Goal: Information Seeking & Learning: Learn about a topic

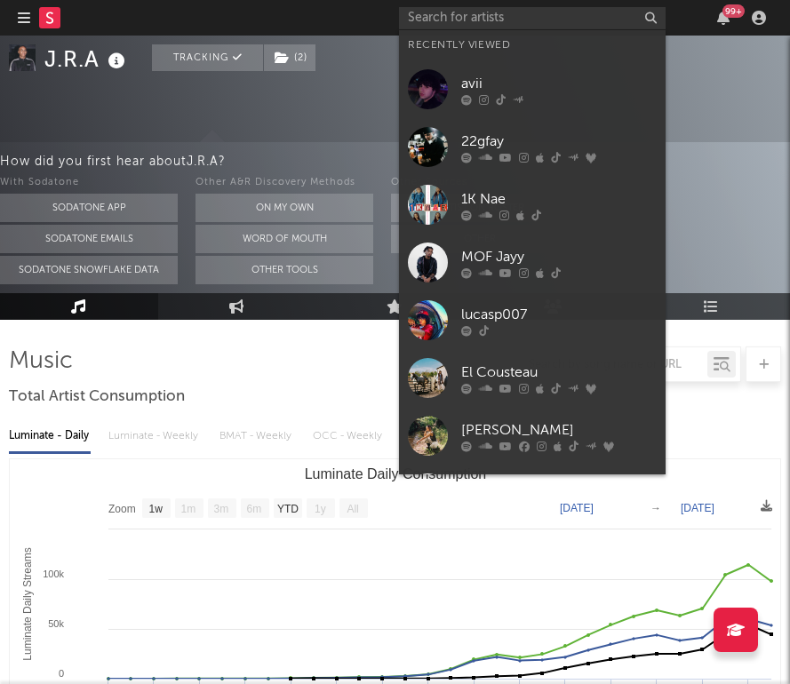
select select "1w"
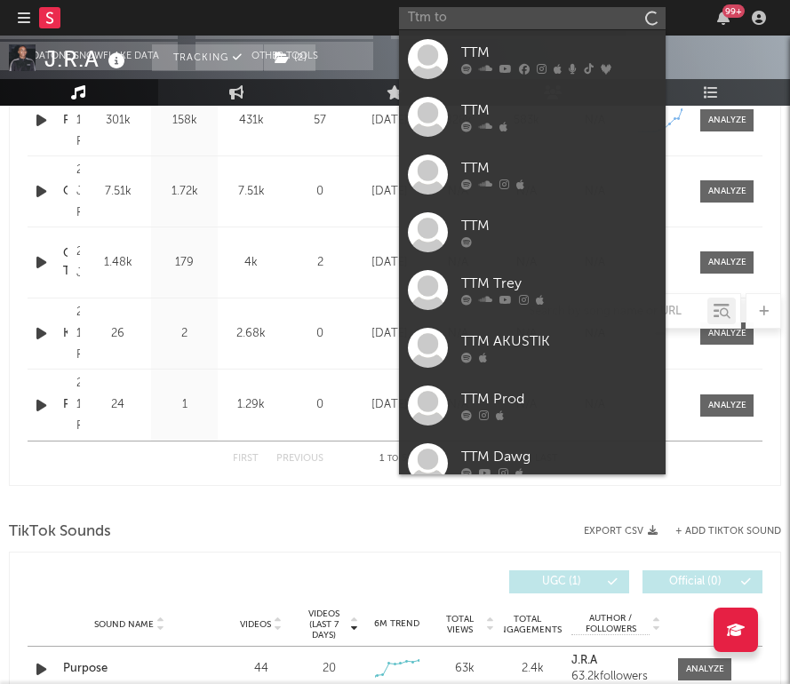
type input "Ttm too"
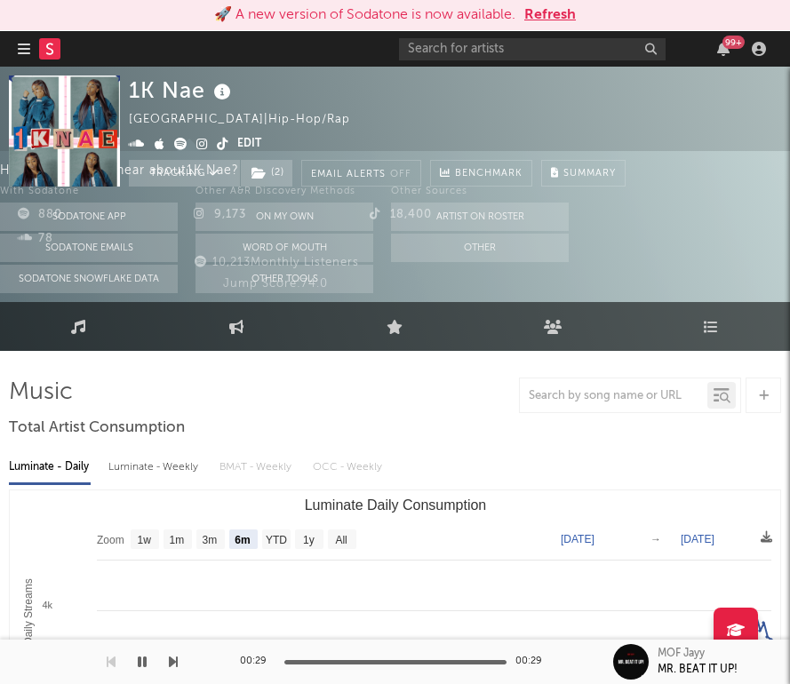
select select "6m"
click at [590, 42] on input "text" at bounding box center [532, 49] width 267 height 22
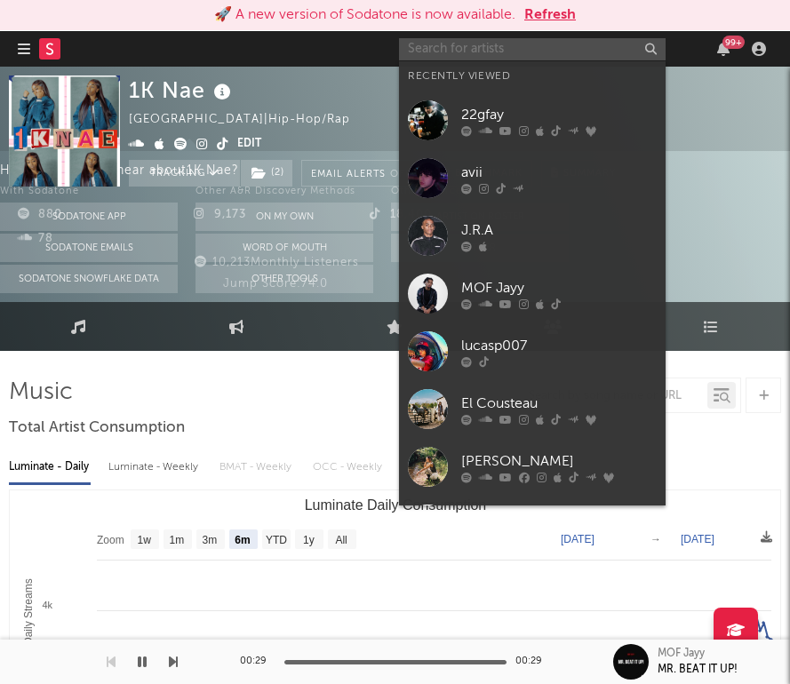
paste input "[URL][DOMAIN_NAME]"
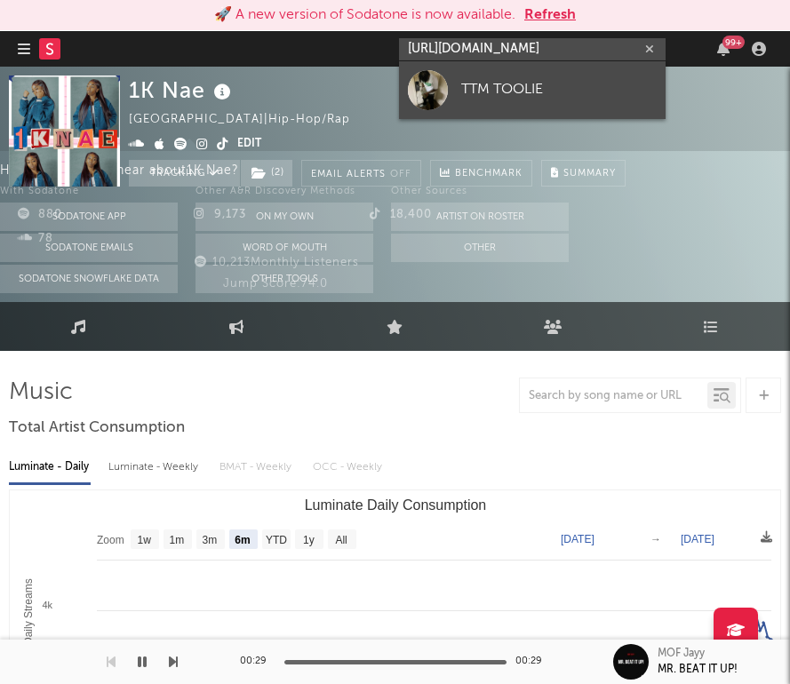
type input "[URL][DOMAIN_NAME]"
click at [557, 88] on div "TTM TOOLIE" at bounding box center [558, 89] width 195 height 21
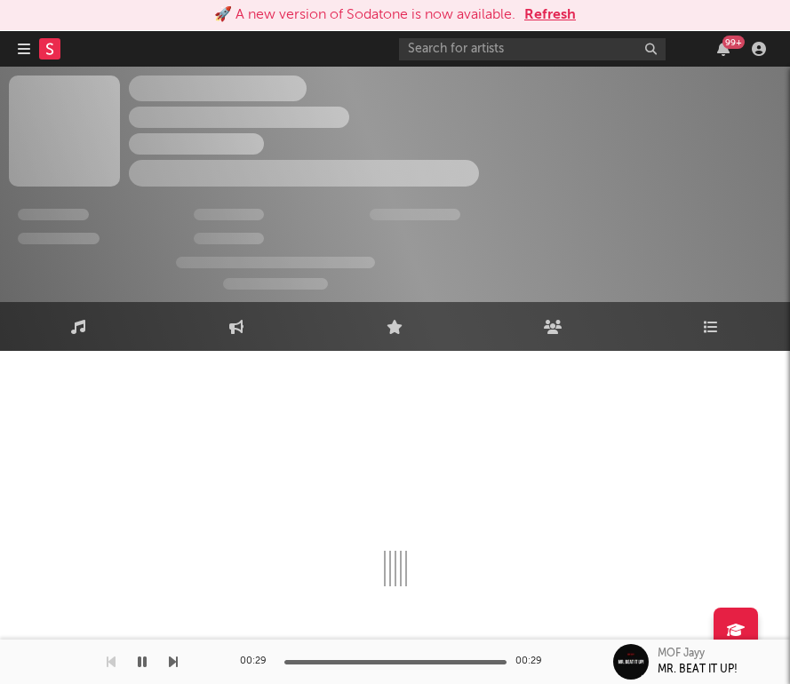
select select "1w"
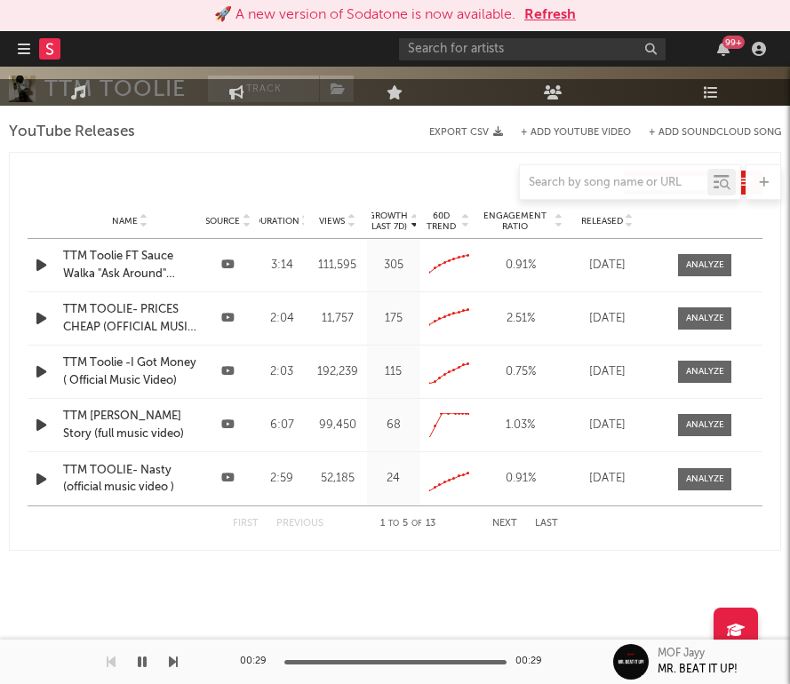
scroll to position [760, 0]
